Goal: Navigation & Orientation: Find specific page/section

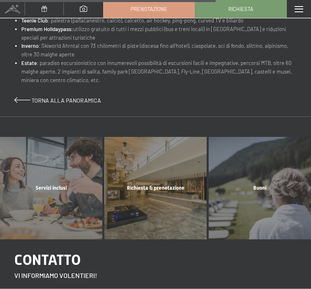
scroll to position [627, 0]
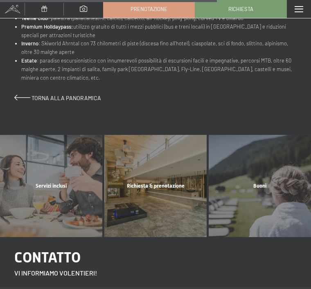
click at [38, 193] on div "Servizi inclusi mostra altro" at bounding box center [51, 186] width 104 height 102
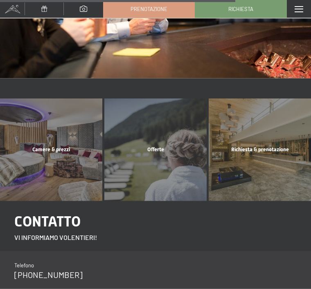
scroll to position [877, 0]
click at [37, 183] on div "Camere & prezzi mostra altro" at bounding box center [51, 150] width 104 height 102
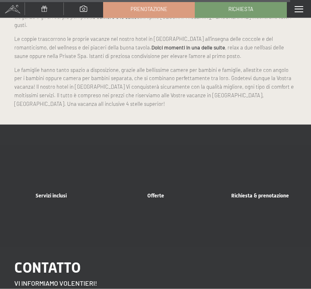
scroll to position [3683, 0]
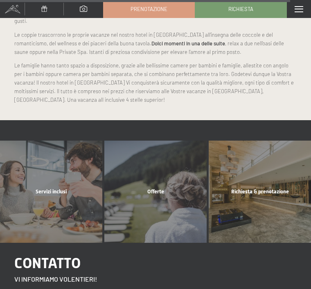
click at [133, 181] on div "Offerte mostra altro" at bounding box center [156, 192] width 104 height 102
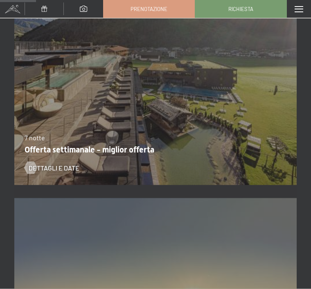
scroll to position [520, 0]
click at [28, 166] on div at bounding box center [30, 168] width 7 height 12
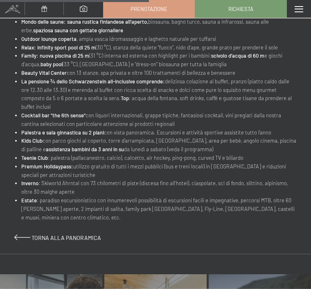
scroll to position [422, 0]
